Goal: Transaction & Acquisition: Book appointment/travel/reservation

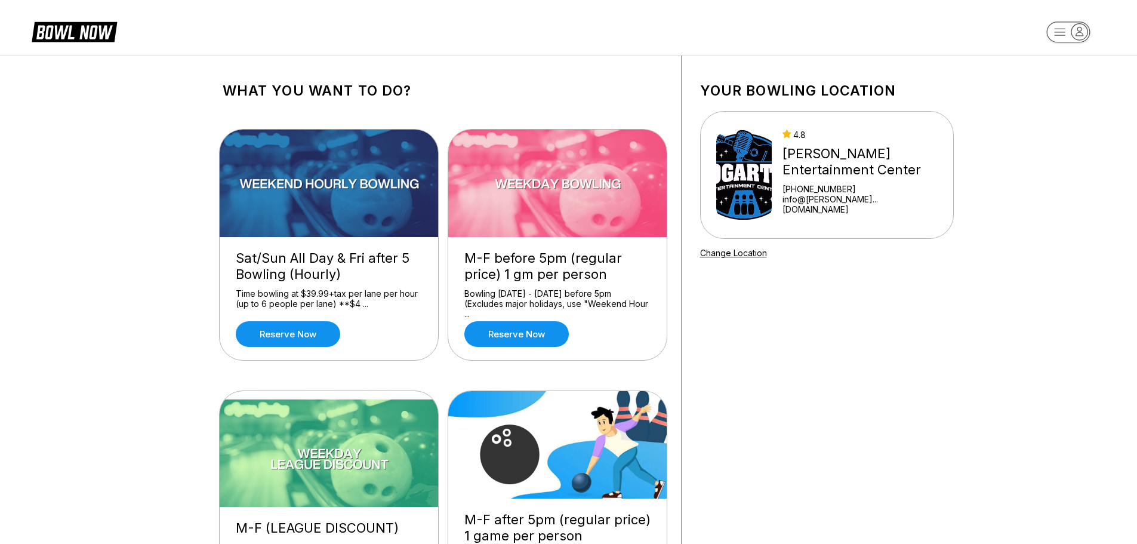
scroll to position [60, 0]
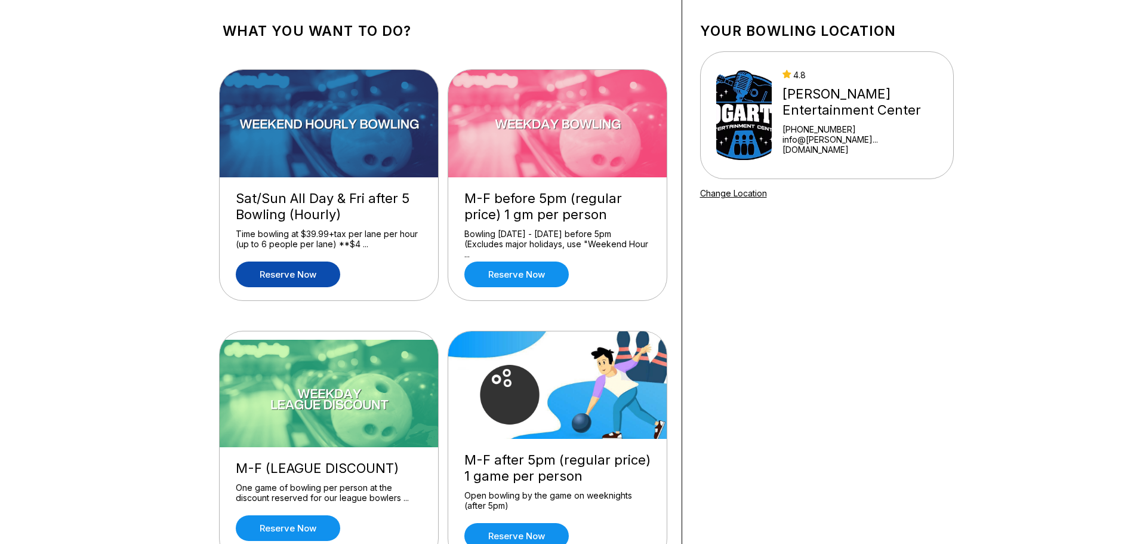
click at [305, 273] on link "Reserve now" at bounding box center [288, 275] width 104 height 26
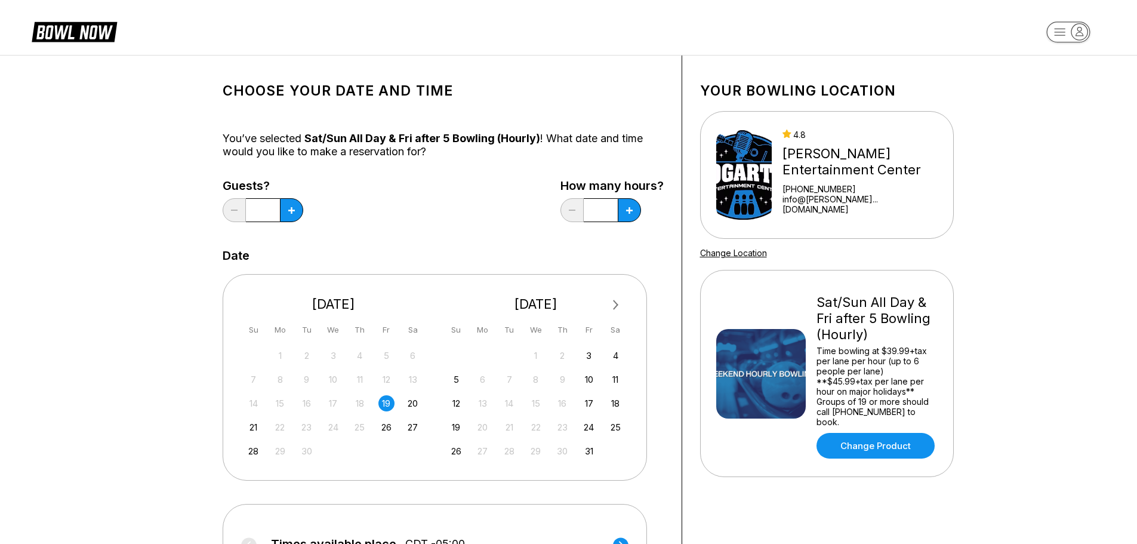
click at [383, 401] on div "19" at bounding box center [387, 403] width 16 height 16
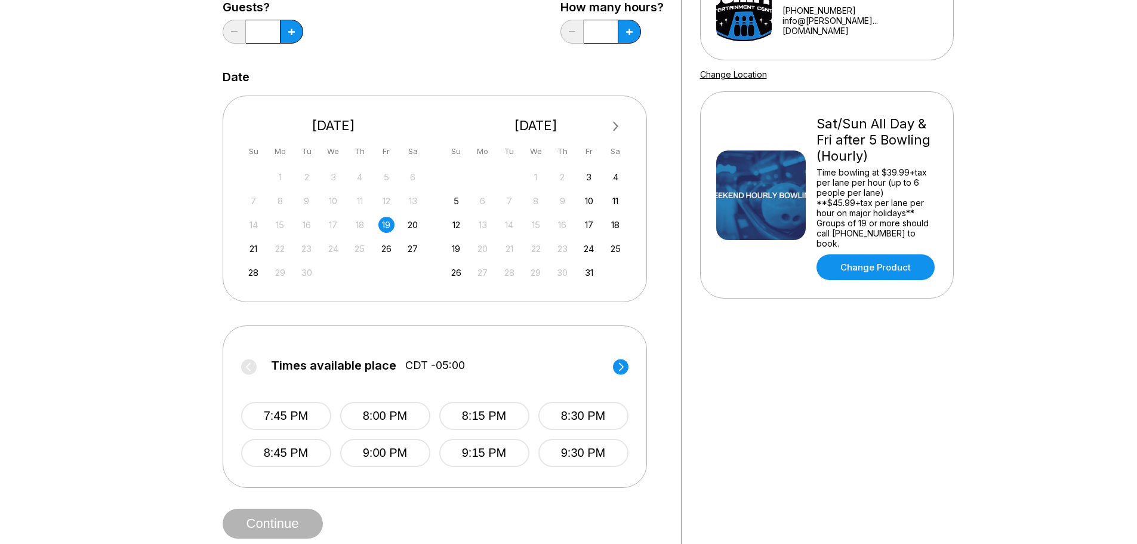
scroll to position [179, 0]
click at [294, 416] on button "7:45 PM" at bounding box center [286, 415] width 90 height 28
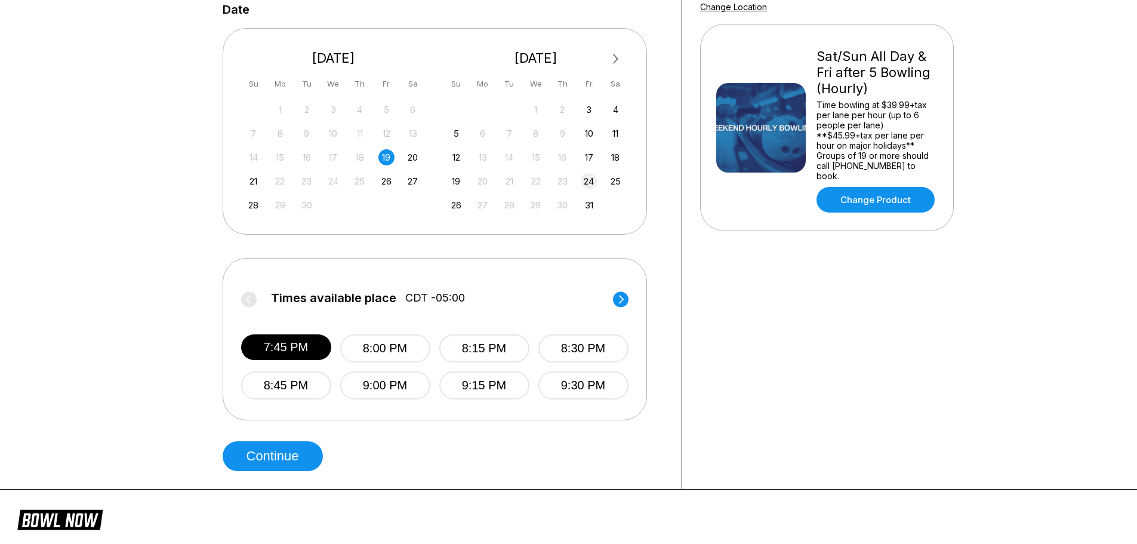
scroll to position [119, 0]
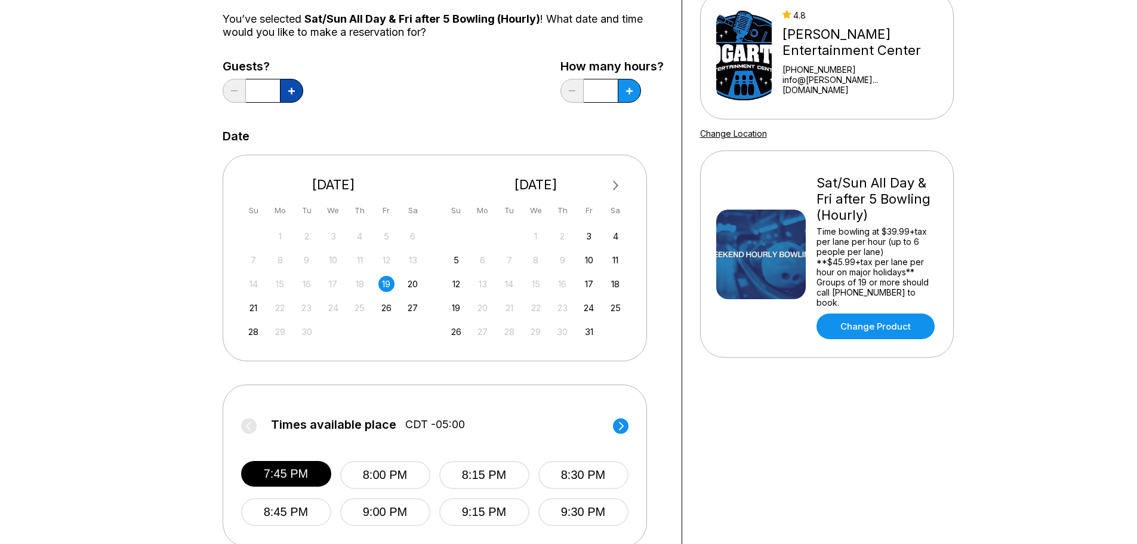
click at [294, 87] on button at bounding box center [291, 91] width 23 height 24
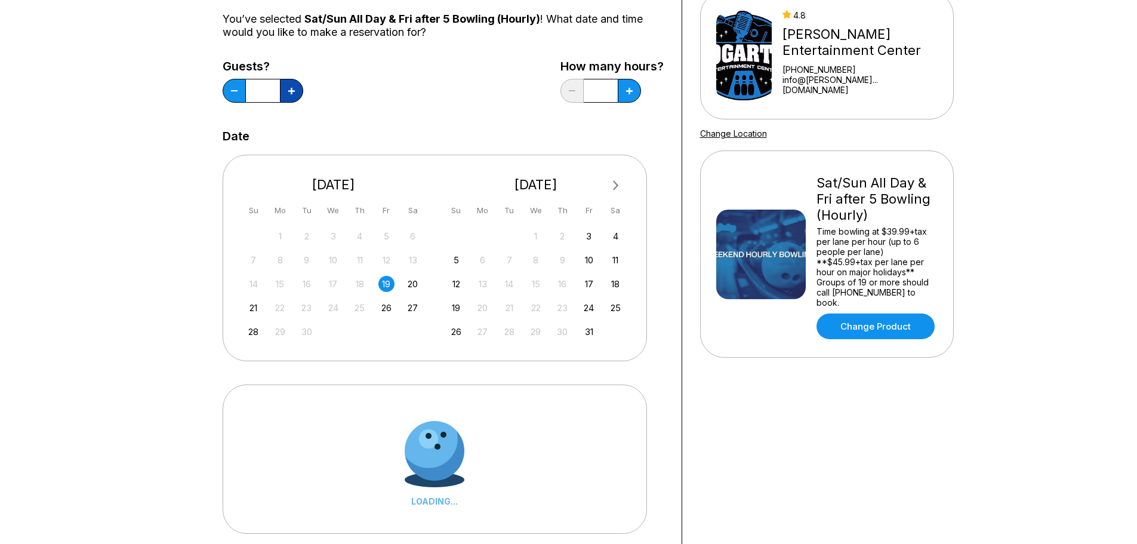
click at [294, 87] on button at bounding box center [291, 91] width 23 height 24
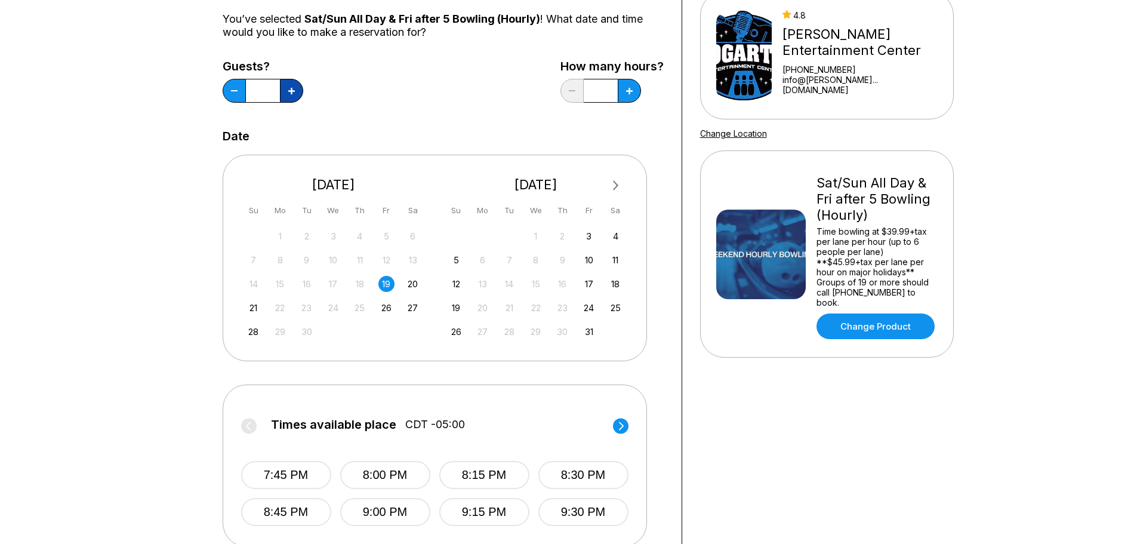
click at [294, 87] on button at bounding box center [291, 91] width 23 height 24
type input "*"
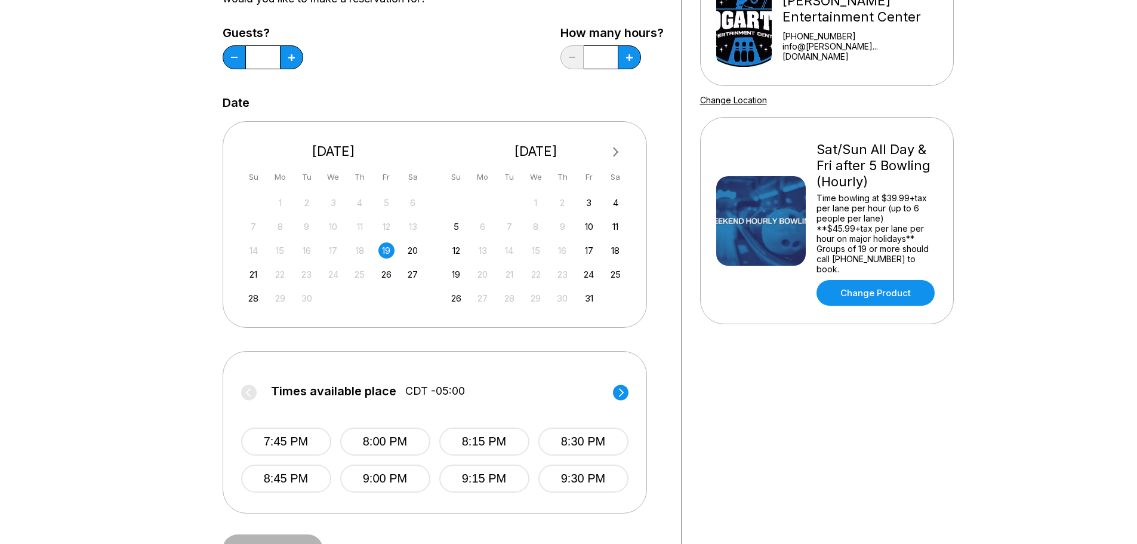
scroll to position [179, 0]
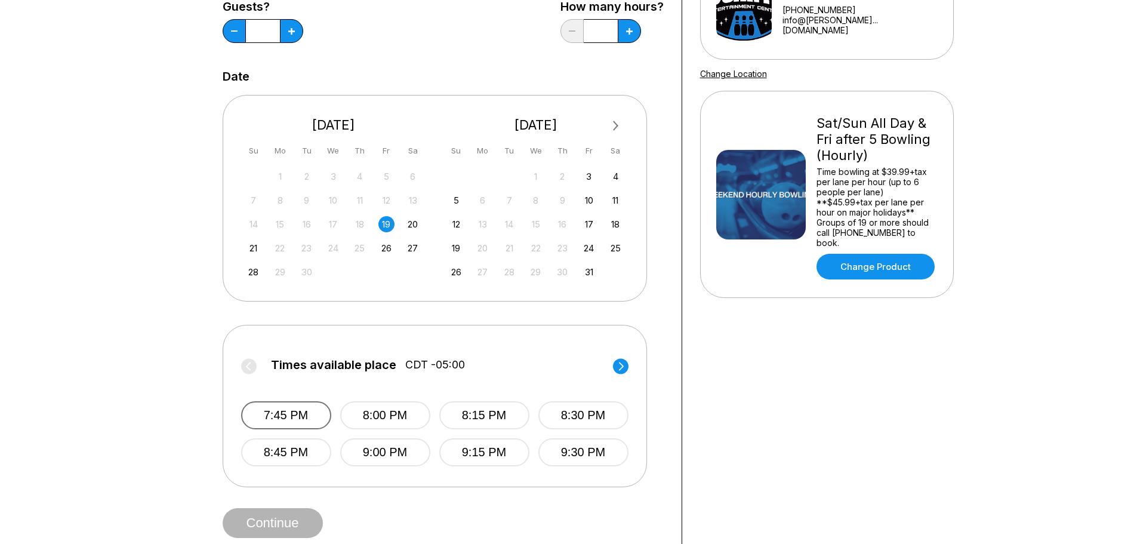
click at [294, 416] on button "7:45 PM" at bounding box center [286, 415] width 90 height 28
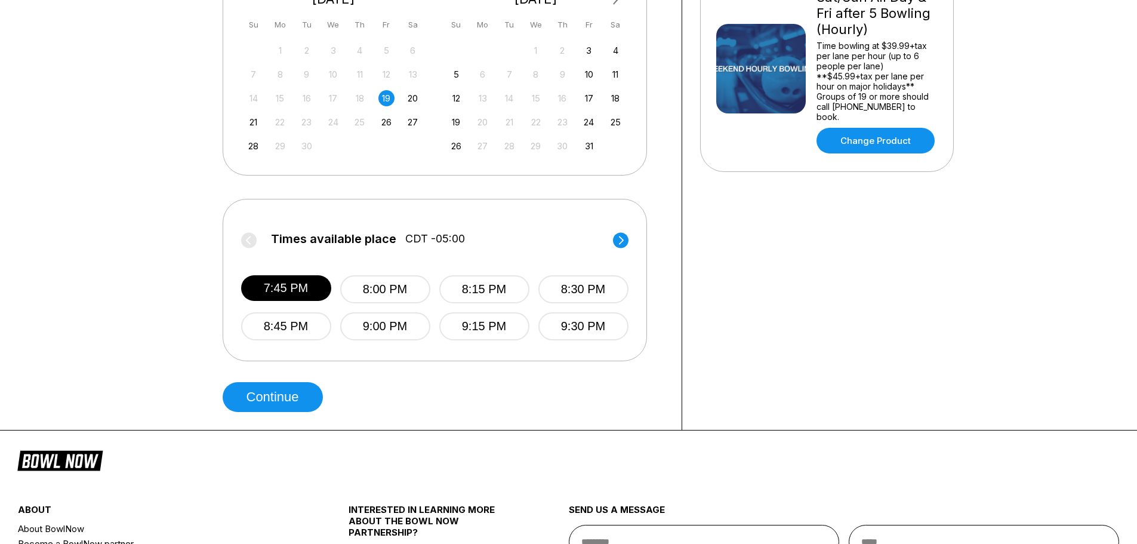
scroll to position [358, 0]
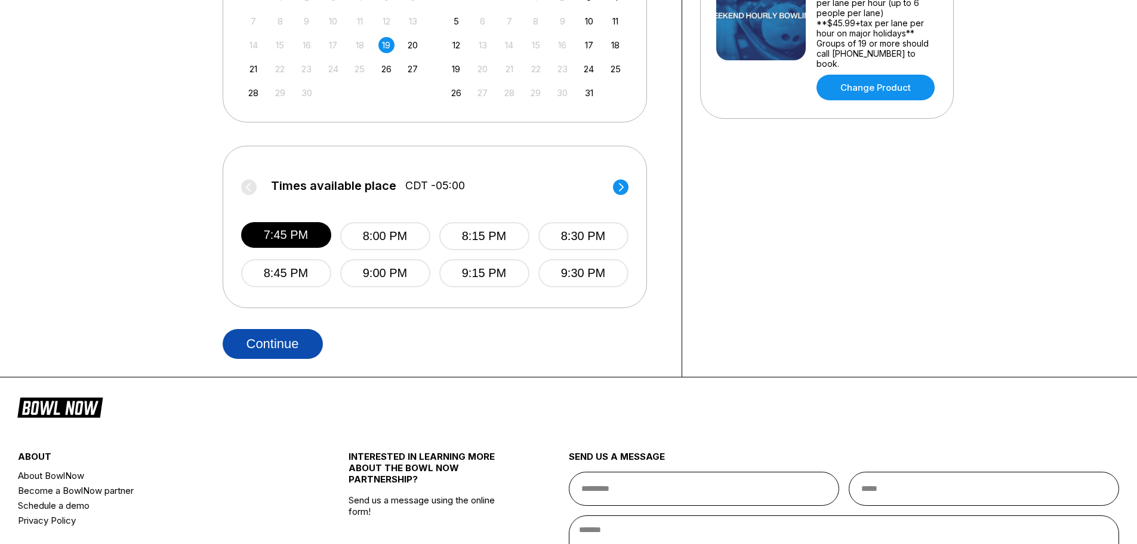
click at [293, 345] on button "Continue" at bounding box center [273, 344] width 100 height 30
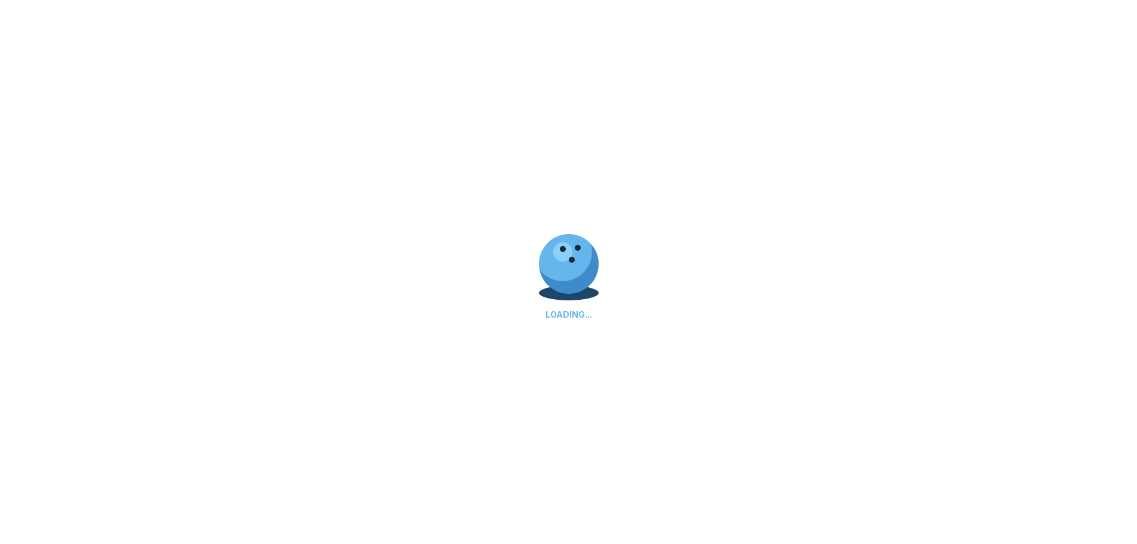
select select "**"
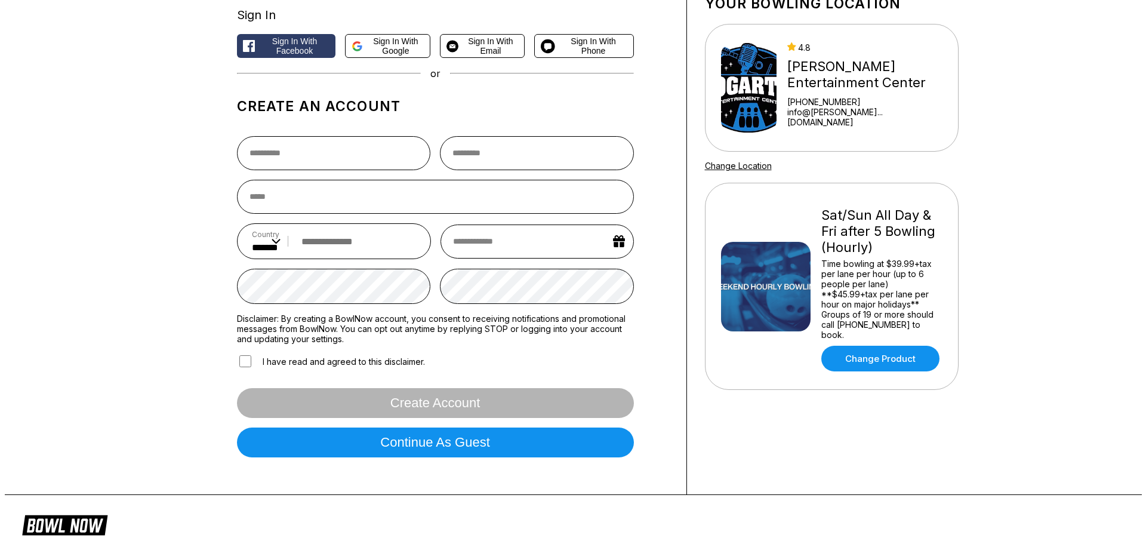
scroll to position [119, 0]
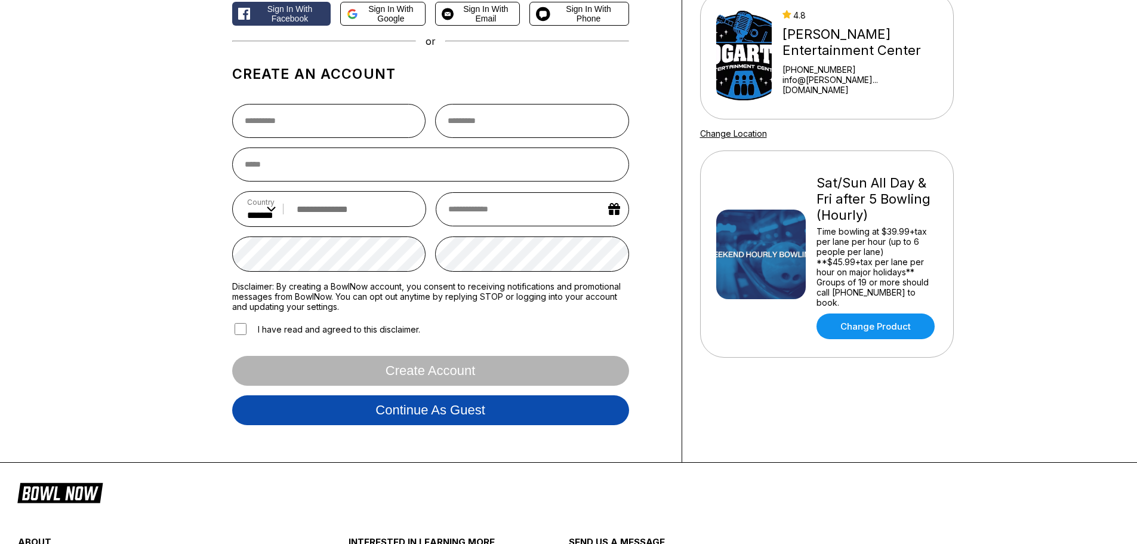
click at [485, 409] on button "Continue as guest" at bounding box center [430, 410] width 397 height 30
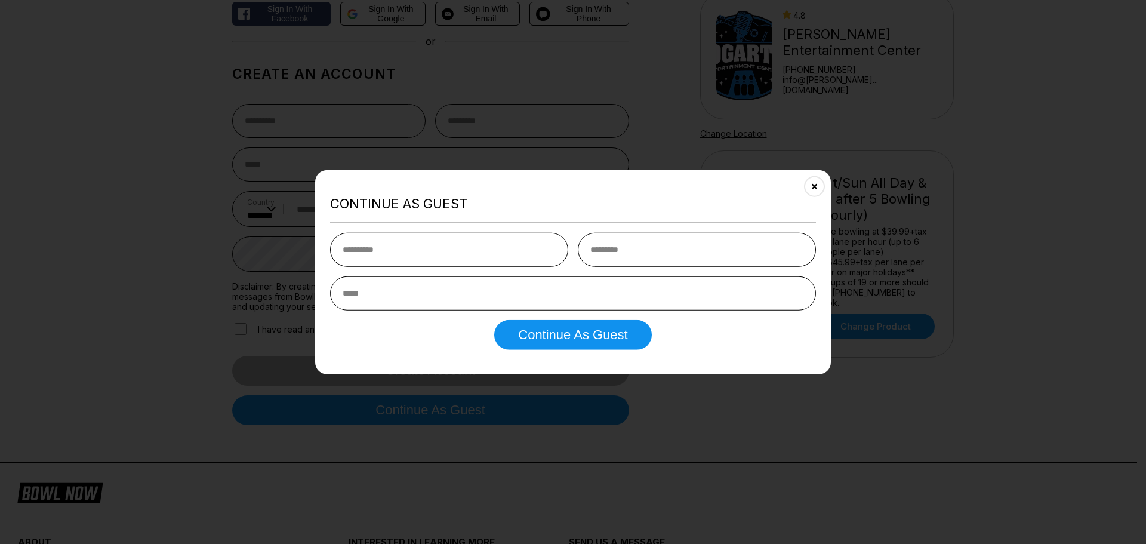
click at [497, 251] on input "text" at bounding box center [449, 250] width 238 height 34
click at [580, 337] on button "Continue as Guest" at bounding box center [572, 335] width 157 height 30
click at [505, 251] on input "text" at bounding box center [449, 250] width 238 height 34
type input "*"
type input "*******"
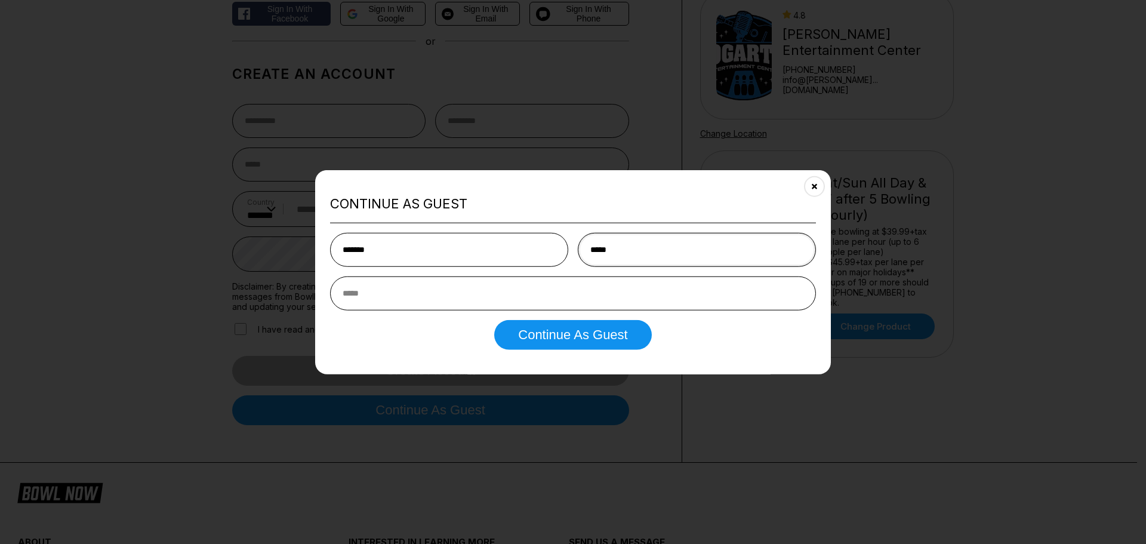
type input "*****"
type input "**********"
click at [558, 331] on button "Continue as Guest" at bounding box center [572, 335] width 157 height 30
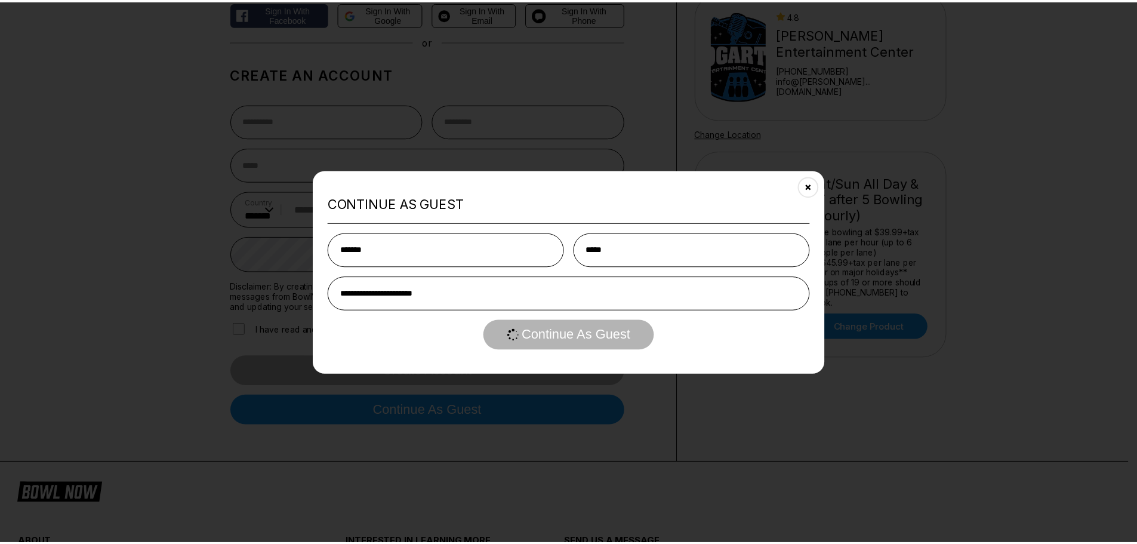
scroll to position [0, 0]
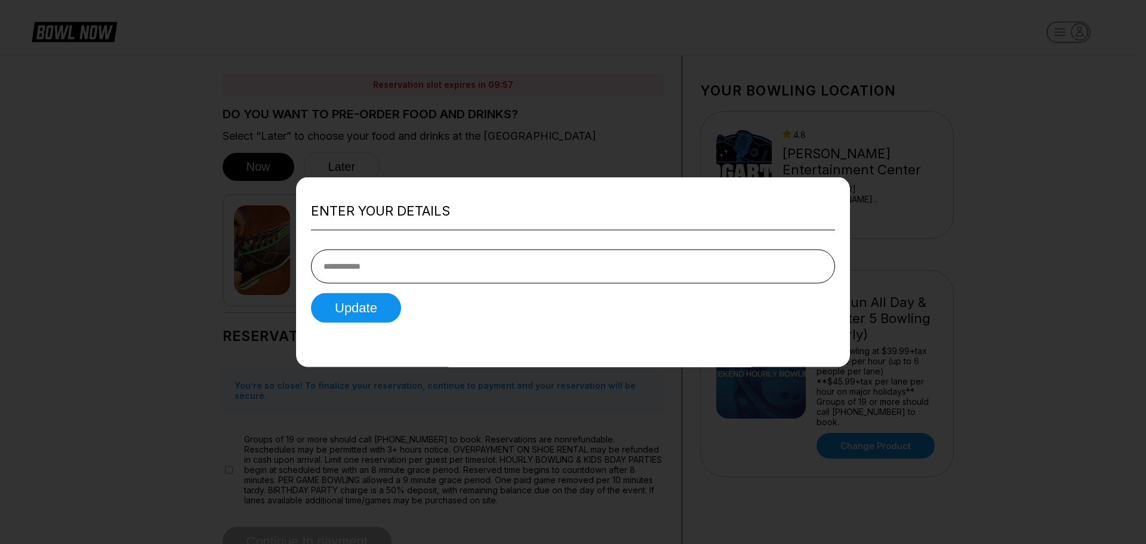
click at [482, 264] on input "tel" at bounding box center [573, 267] width 524 height 34
type input "**********"
click at [348, 306] on button "Update" at bounding box center [356, 308] width 90 height 30
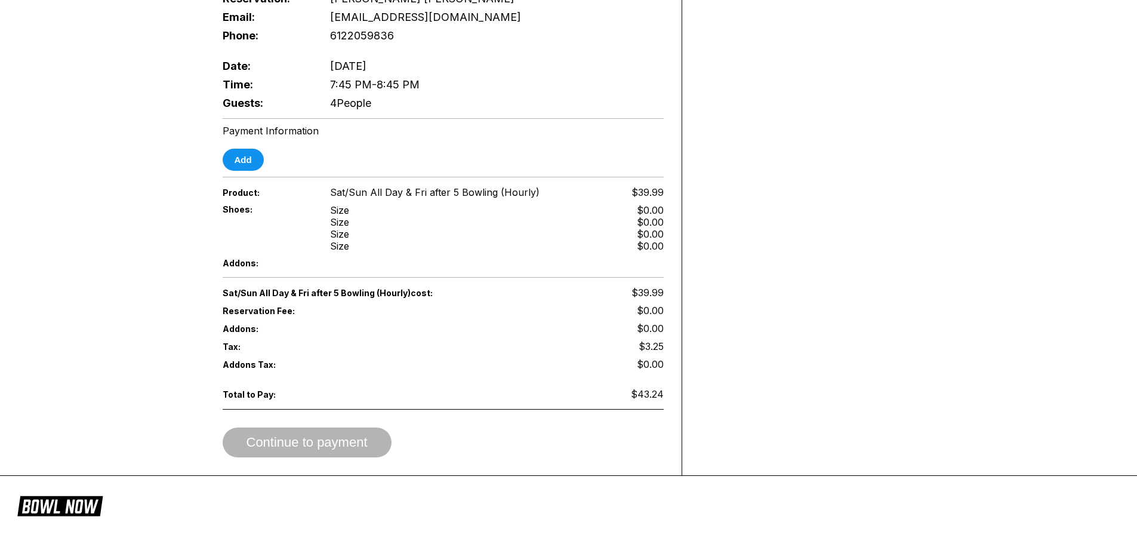
scroll to position [657, 0]
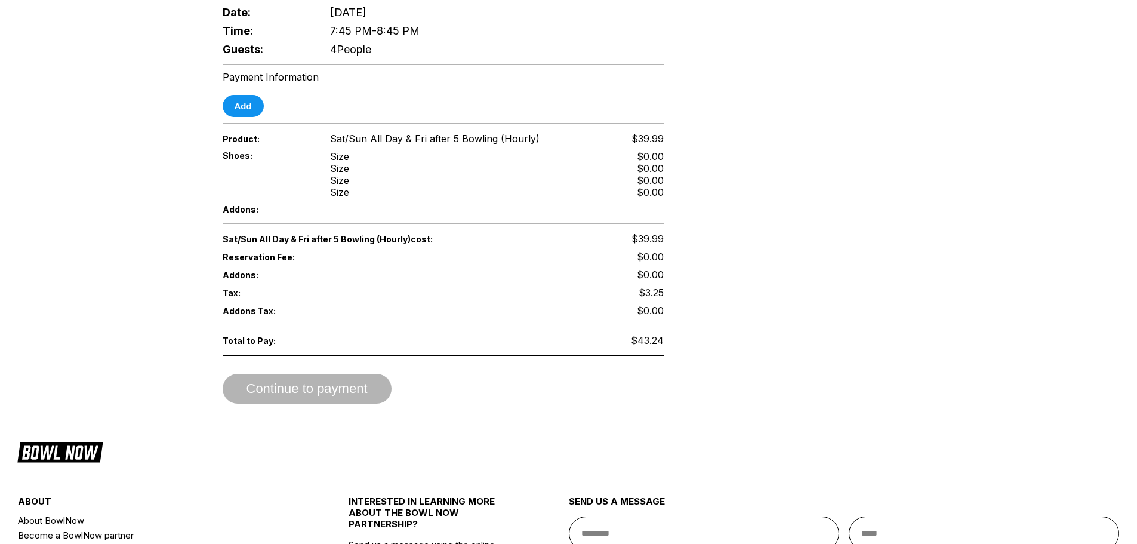
click at [288, 379] on div "Continue to payment" at bounding box center [443, 389] width 441 height 30
click at [248, 95] on button "Add" at bounding box center [243, 106] width 41 height 22
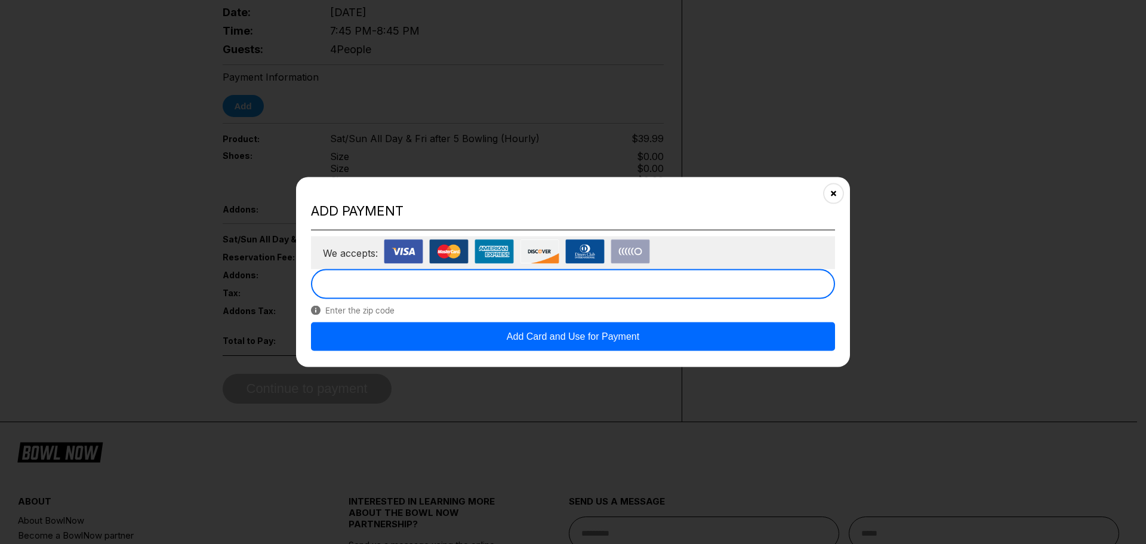
click at [585, 336] on button "Add Card and Use for Payment" at bounding box center [573, 336] width 524 height 29
click at [620, 334] on button "Add Card and Use for Payment" at bounding box center [573, 336] width 524 height 29
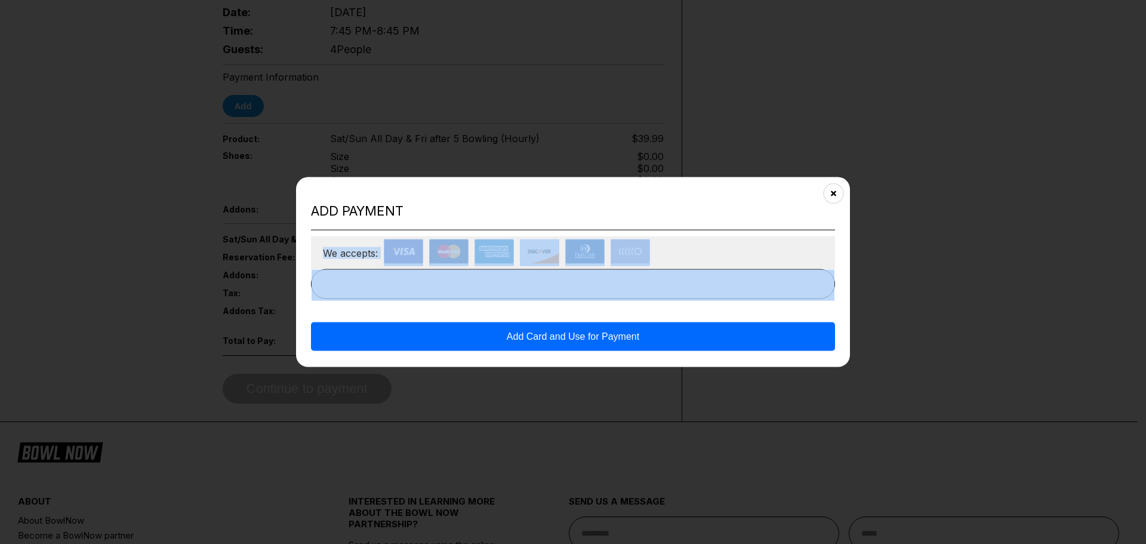
drag, startPoint x: 700, startPoint y: 207, endPoint x: 712, endPoint y: 309, distance: 103.3
click at [712, 309] on div "Add payment We accepts: Add Card and Use for Payment" at bounding box center [573, 272] width 554 height 190
click at [832, 195] on icon "Close" at bounding box center [834, 194] width 10 height 10
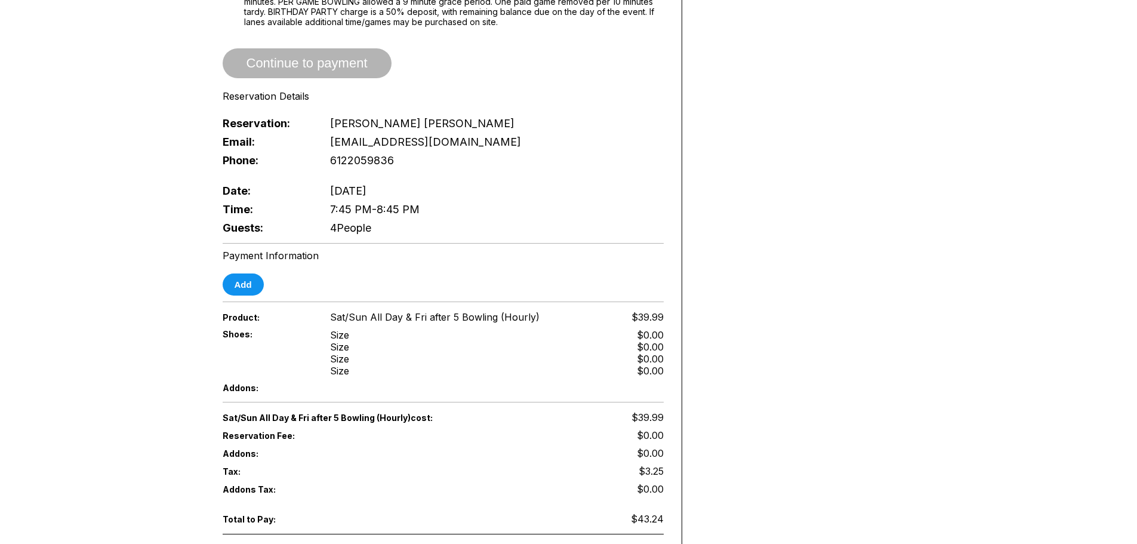
scroll to position [478, 0]
click at [252, 275] on button "Add" at bounding box center [243, 285] width 41 height 22
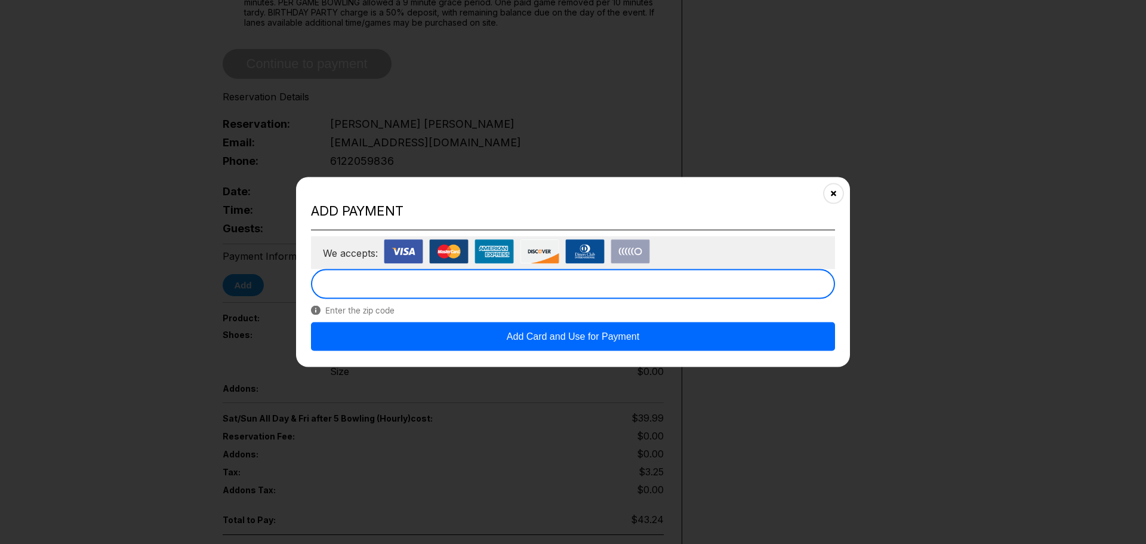
click at [564, 333] on button "Add Card and Use for Payment" at bounding box center [573, 336] width 524 height 29
drag, startPoint x: 633, startPoint y: 190, endPoint x: 522, endPoint y: 225, distance: 116.3
click at [523, 224] on div "Add payment We accepts: Add Card and Use for Payment" at bounding box center [573, 272] width 554 height 190
click at [624, 334] on button "Add Card and Use for Payment" at bounding box center [573, 336] width 524 height 29
click at [836, 193] on icon "Close" at bounding box center [834, 194] width 10 height 10
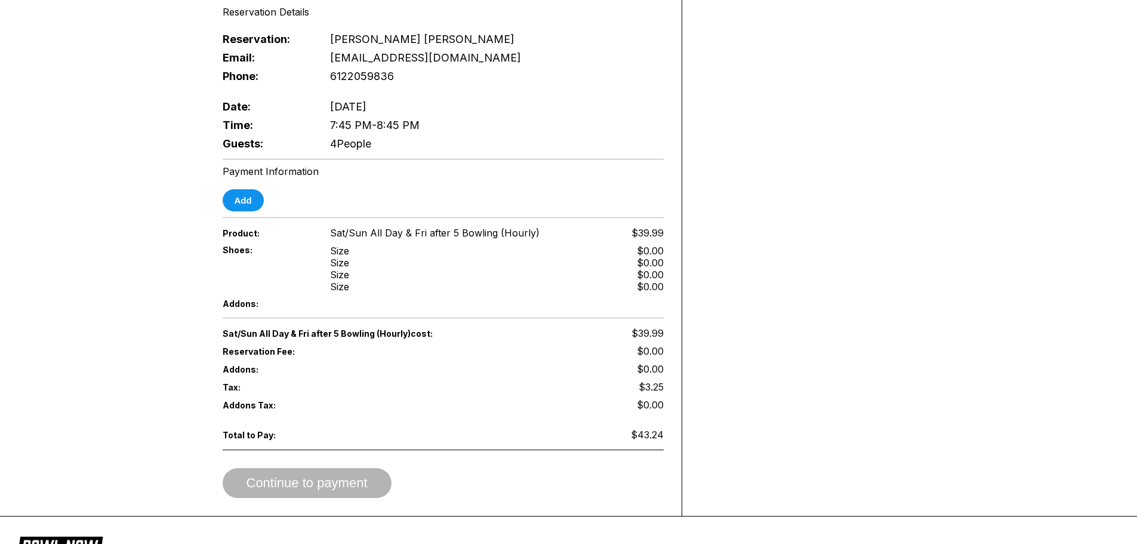
scroll to position [597, 0]
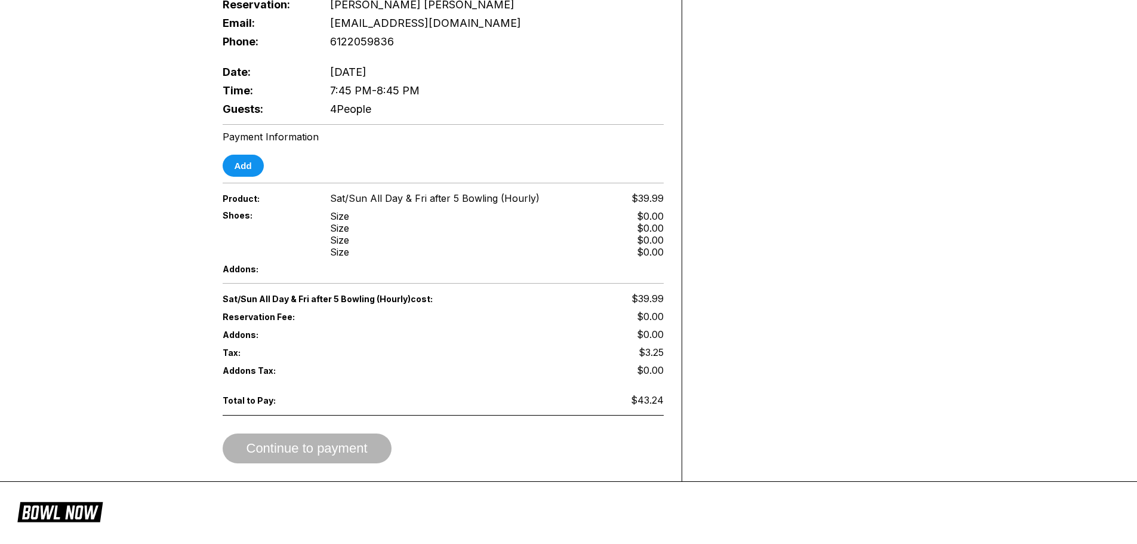
click at [353, 441] on div "Continue to payment" at bounding box center [443, 448] width 441 height 30
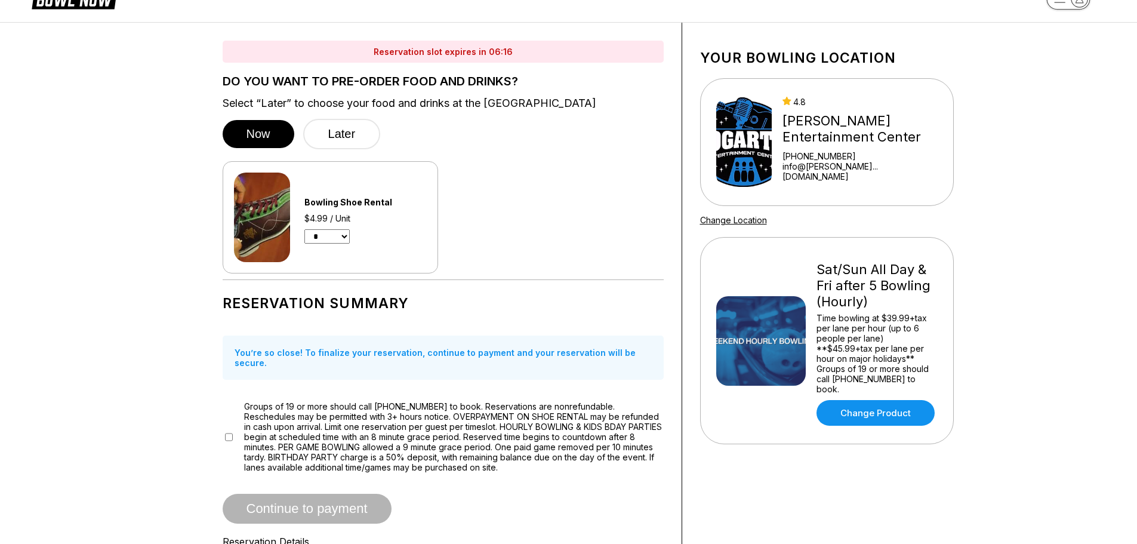
scroll to position [0, 0]
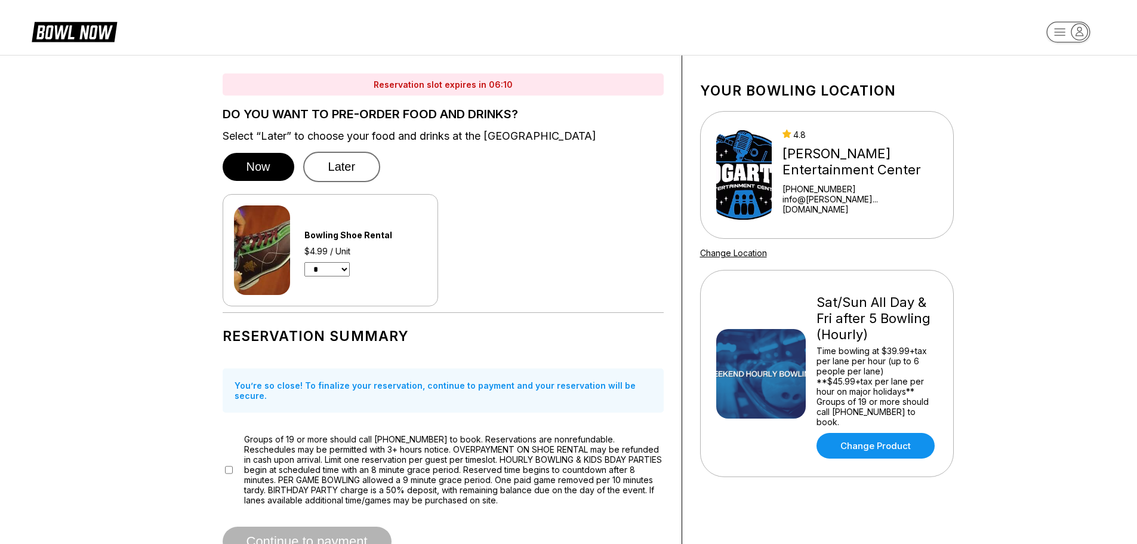
click at [337, 167] on button "Later" at bounding box center [342, 167] width 78 height 30
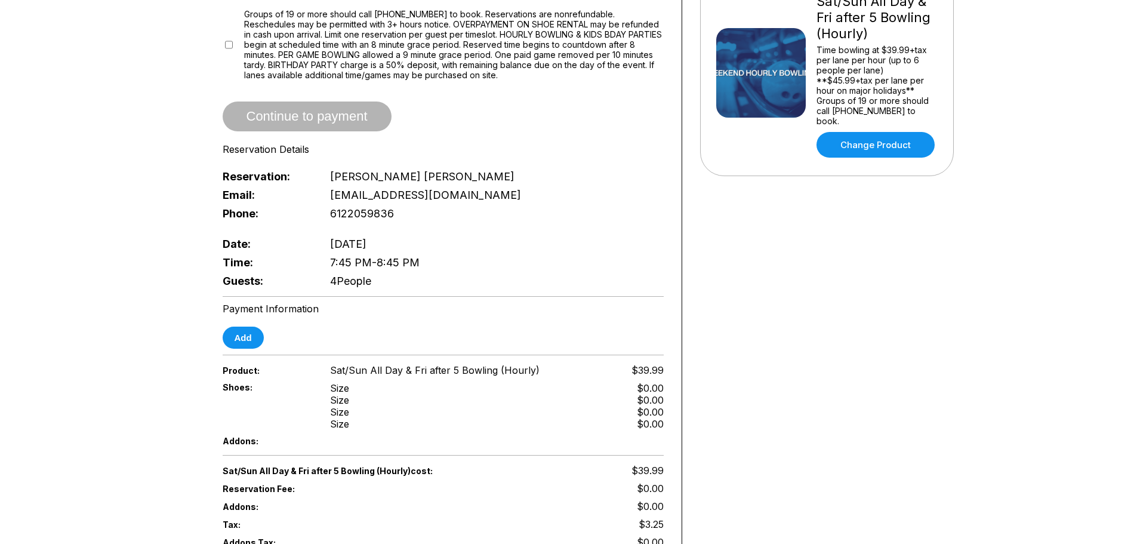
scroll to position [418, 0]
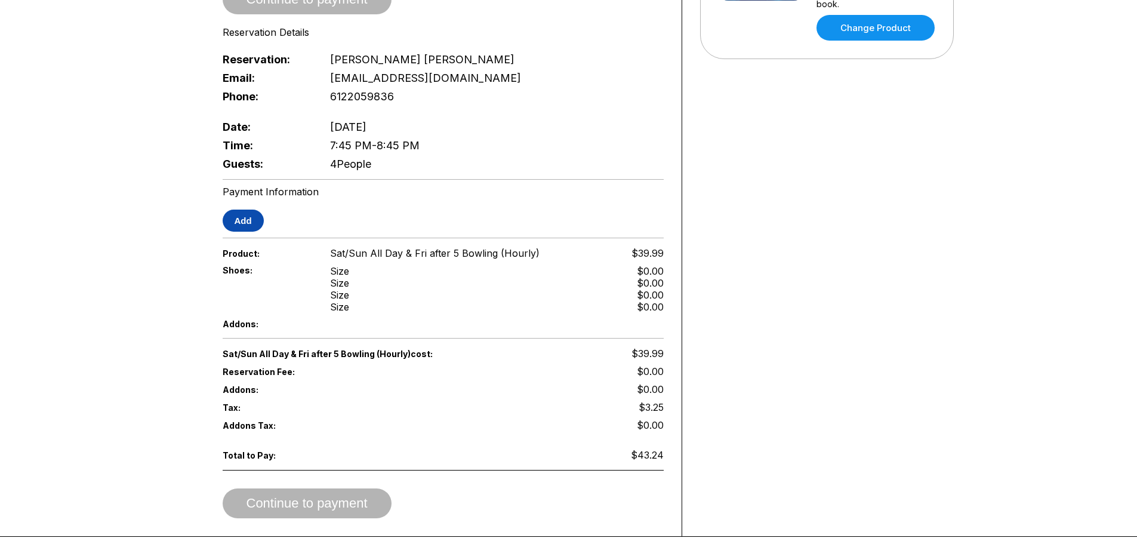
click at [251, 210] on button "Add" at bounding box center [243, 221] width 41 height 22
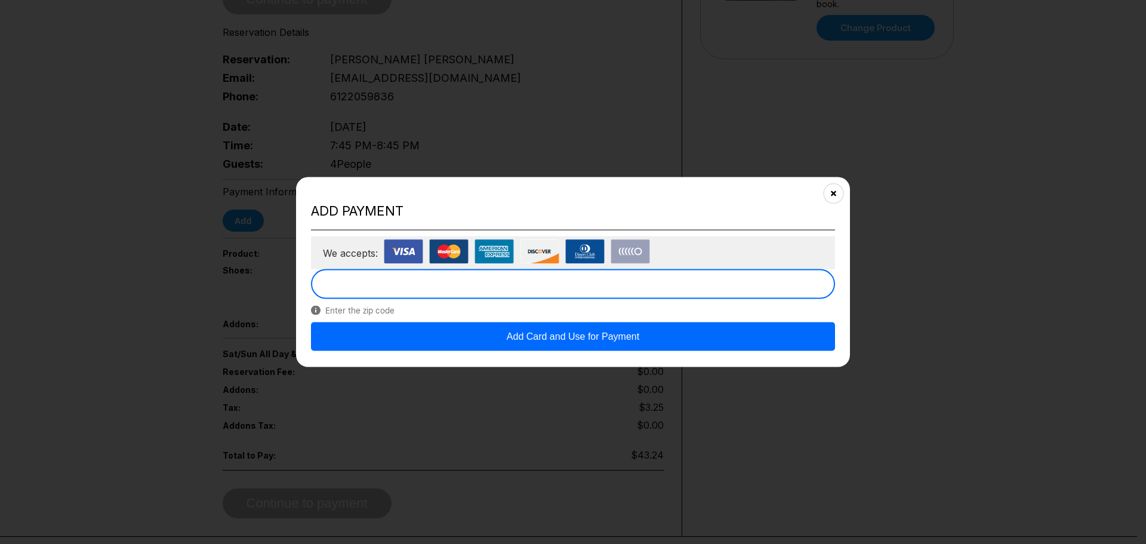
click at [641, 337] on button "Add Card and Use for Payment" at bounding box center [573, 336] width 524 height 29
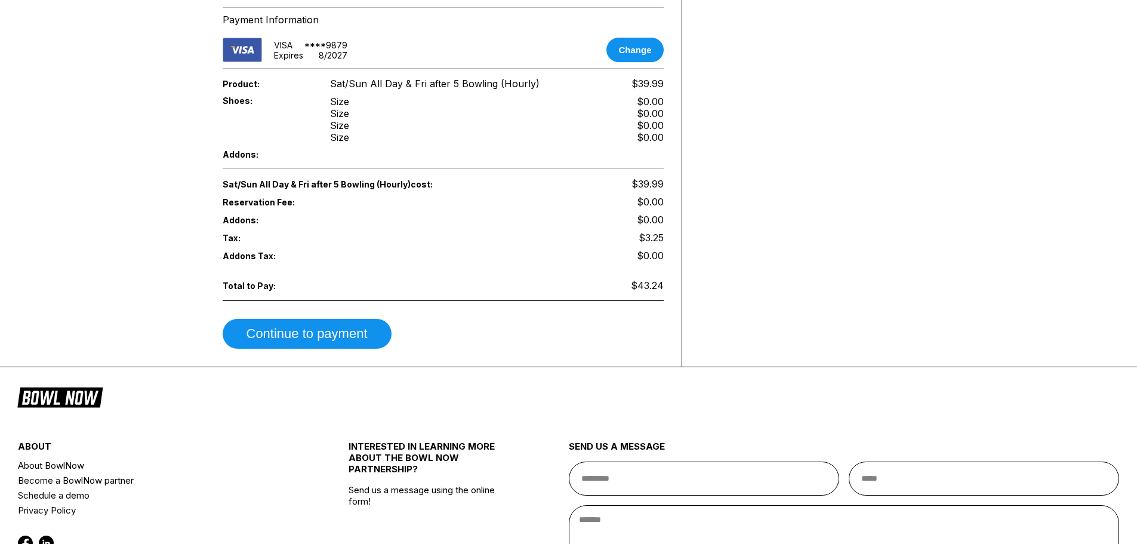
scroll to position [657, 0]
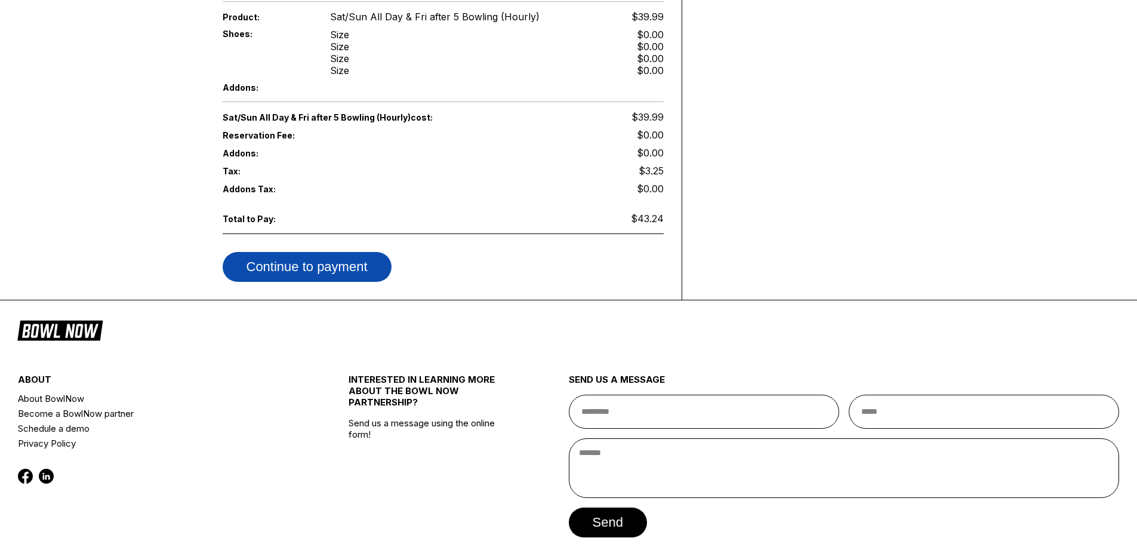
click at [303, 254] on button "Continue to payment" at bounding box center [307, 267] width 169 height 30
